Goal: Find specific page/section: Find specific page/section

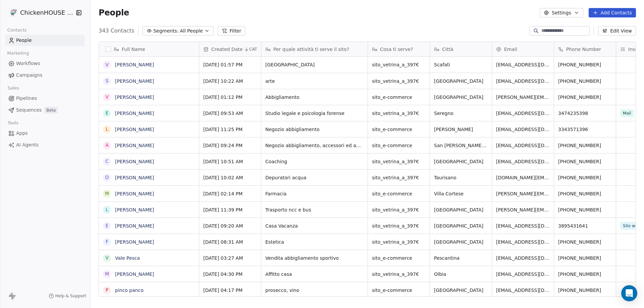
drag, startPoint x: 0, startPoint y: 0, endPoint x: 567, endPoint y: 30, distance: 567.4
click at [567, 30] on input at bounding box center [564, 31] width 47 height 7
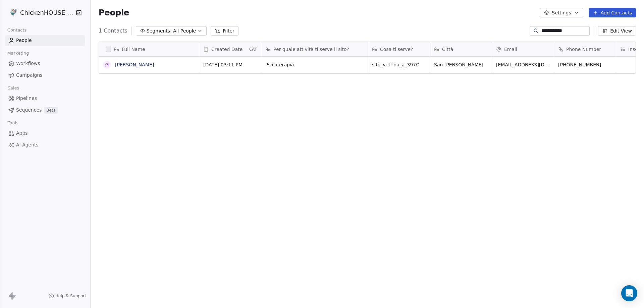
scroll to position [266, 549]
type input "**********"
click at [145, 67] on link "[PERSON_NAME]" at bounding box center [134, 64] width 39 height 5
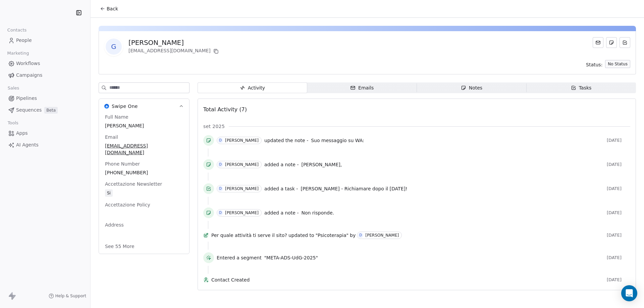
click at [463, 90] on icon "button" at bounding box center [464, 88] width 4 height 4
